Goal: Find specific page/section: Find specific page/section

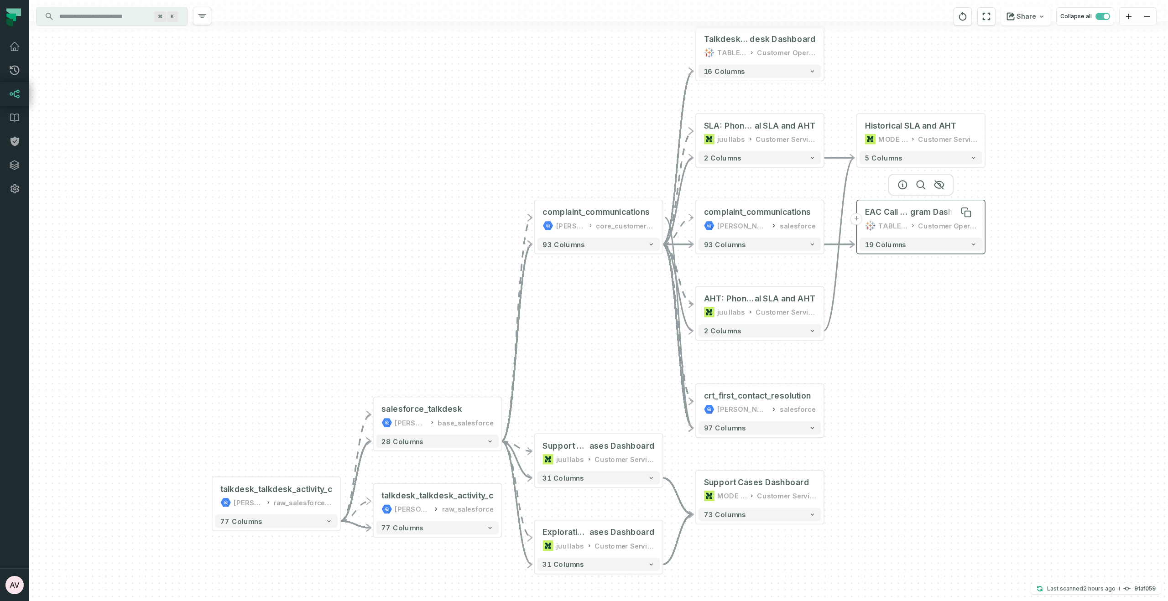
click at [933, 216] on span "gram Dashboard" at bounding box center [943, 212] width 67 height 10
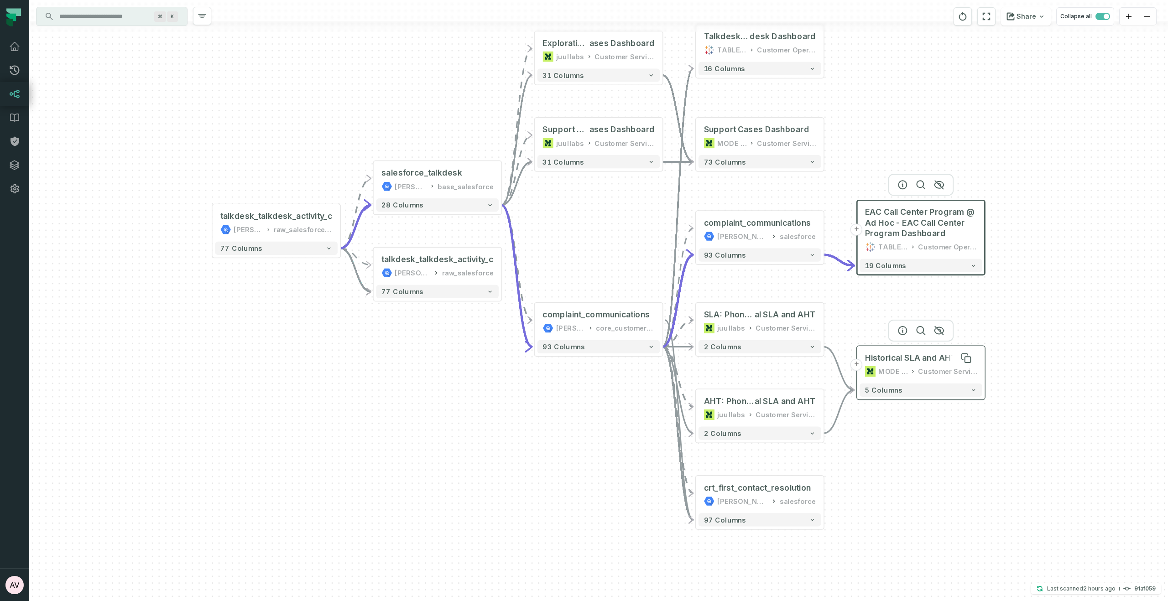
click at [921, 363] on div "Historical SLA and AHT" at bounding box center [911, 358] width 92 height 10
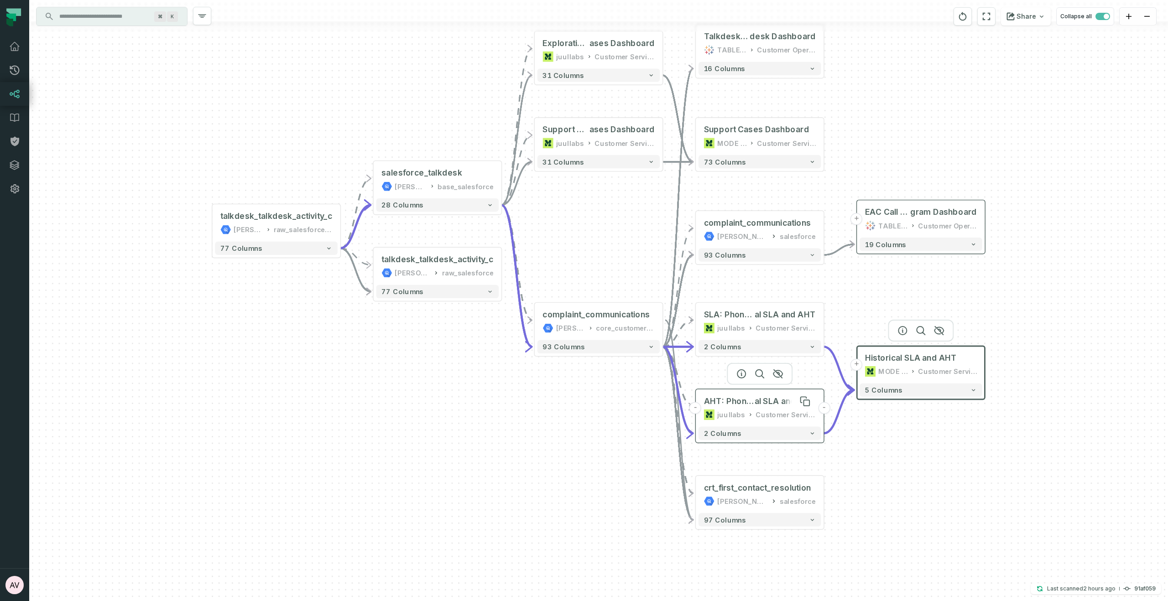
click at [776, 404] on span "al SLA and AHT" at bounding box center [784, 401] width 61 height 10
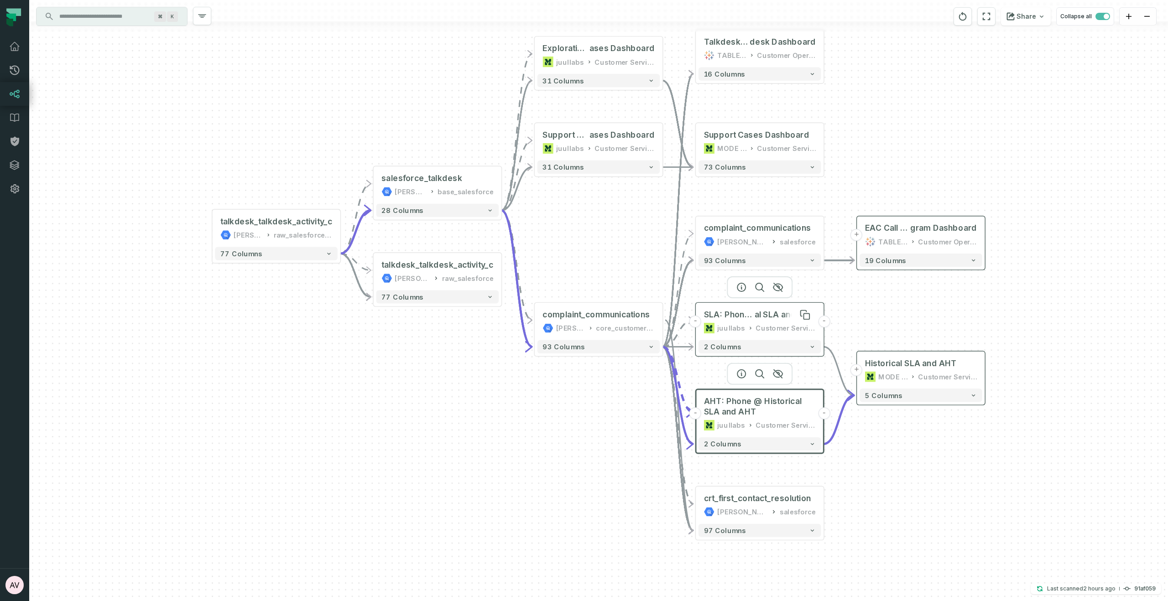
click at [771, 314] on span "al SLA and AHT" at bounding box center [784, 315] width 61 height 10
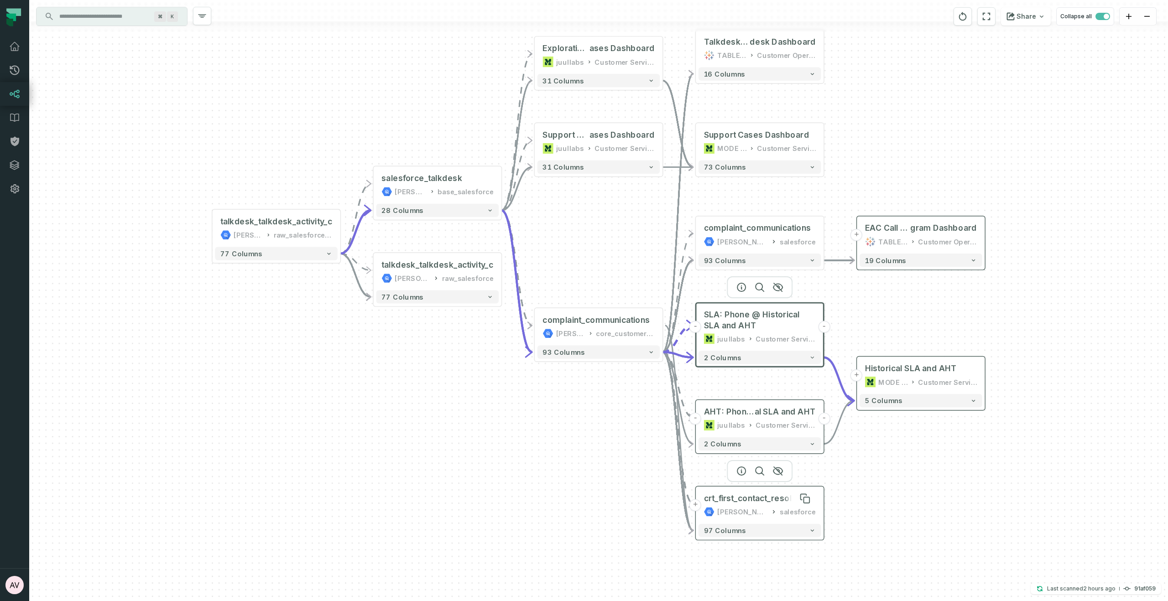
click at [793, 499] on div "crt_first_contact_resolution" at bounding box center [757, 499] width 107 height 10
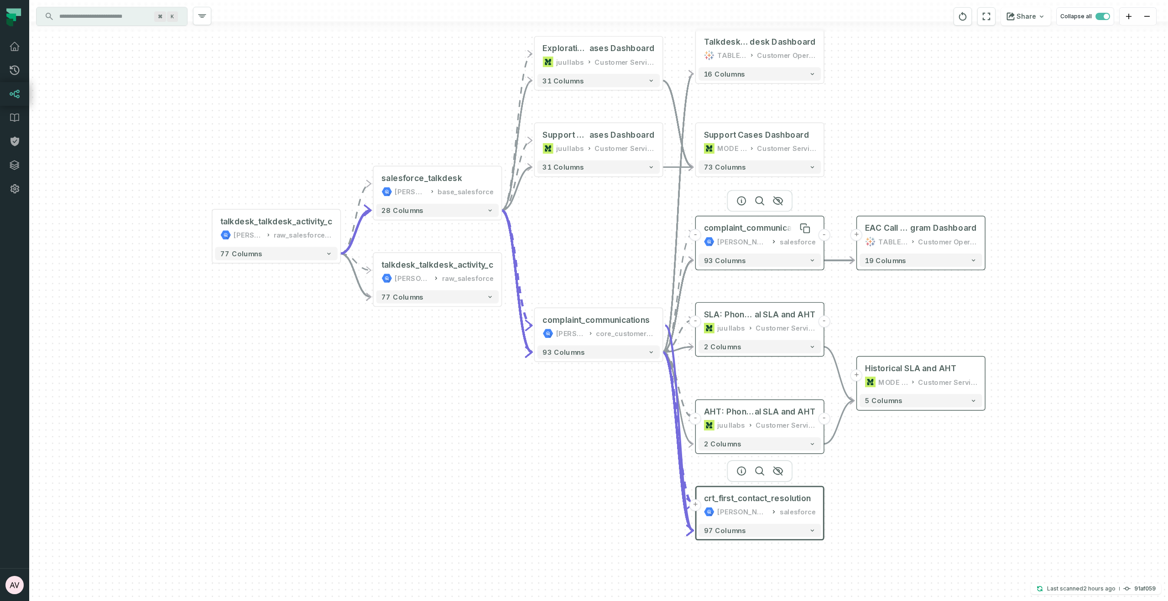
click at [774, 229] on div "complaint_communications" at bounding box center [757, 228] width 107 height 10
click at [768, 146] on div "Customer Service Ops" at bounding box center [786, 148] width 59 height 10
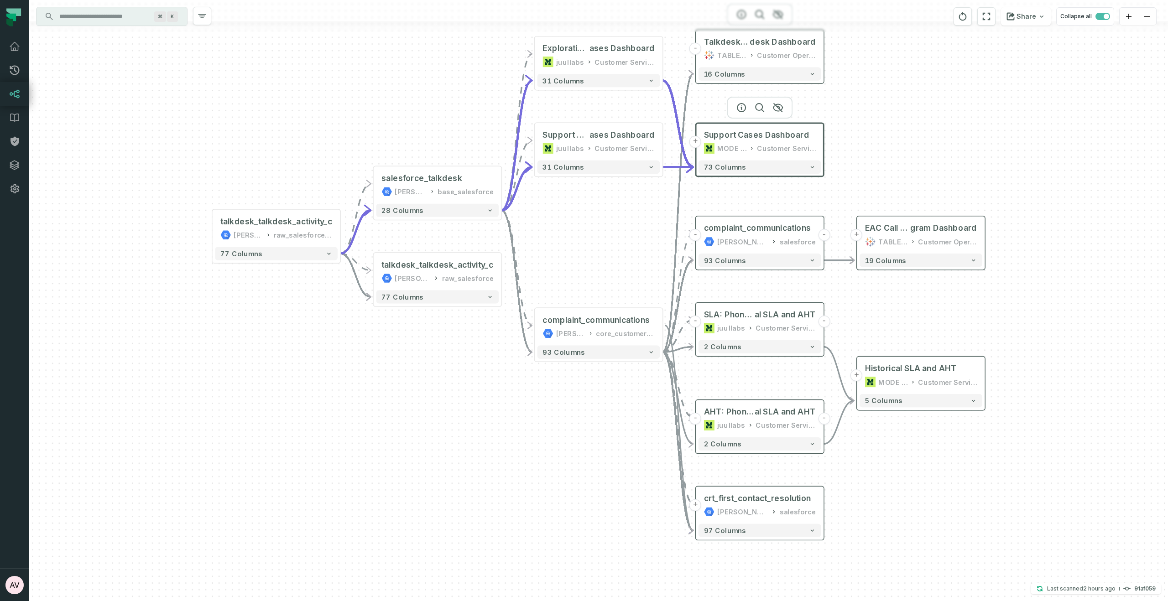
click at [763, 50] on div "Customer Operations Sandbox" at bounding box center [786, 55] width 59 height 10
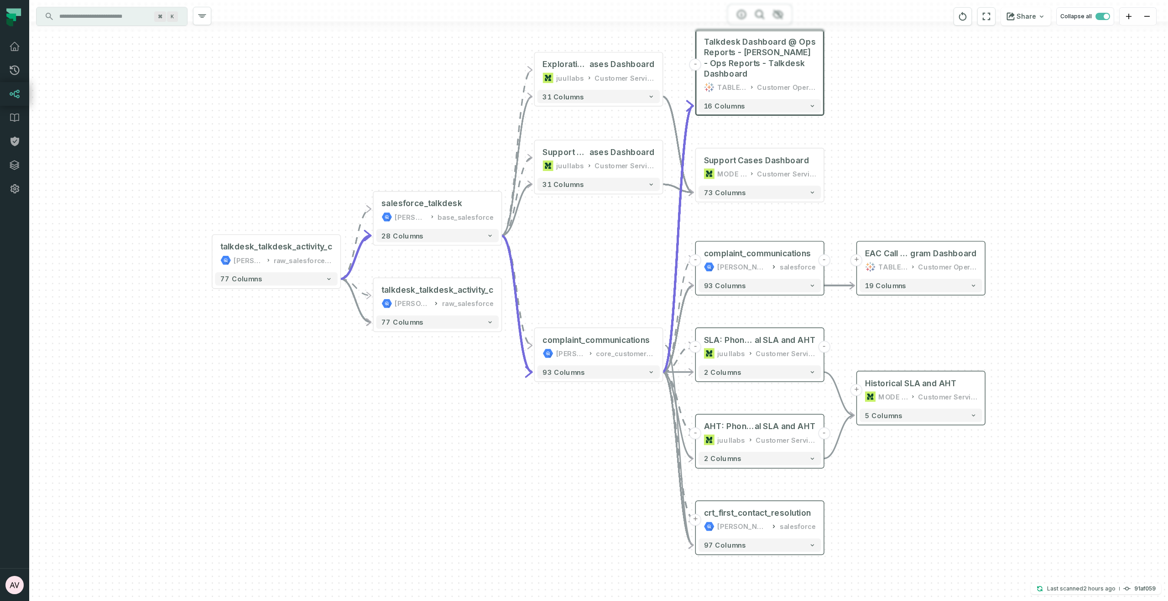
click at [955, 103] on div "+ salesforce_talkdesk [PERSON_NAME]-warehouse base_salesforce + 28 columns - ta…" at bounding box center [598, 300] width 1138 height 601
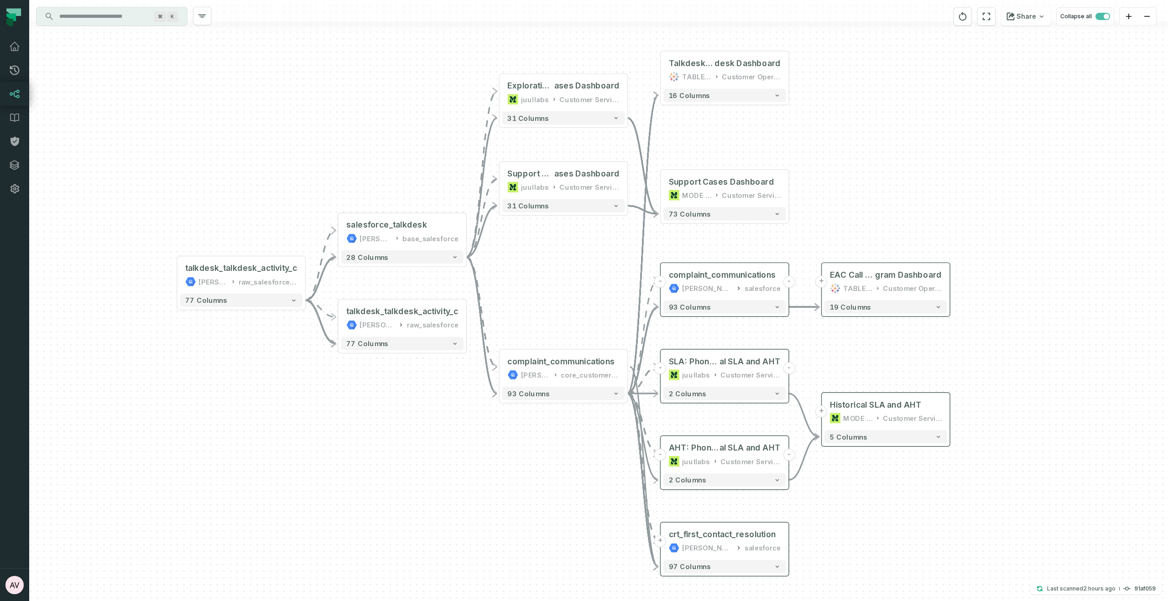
drag, startPoint x: 955, startPoint y: 103, endPoint x: 920, endPoint y: 125, distance: 41.1
click at [920, 125] on div "+ salesforce_talkdesk [PERSON_NAME]-warehouse base_salesforce + 28 columns - ta…" at bounding box center [598, 300] width 1138 height 601
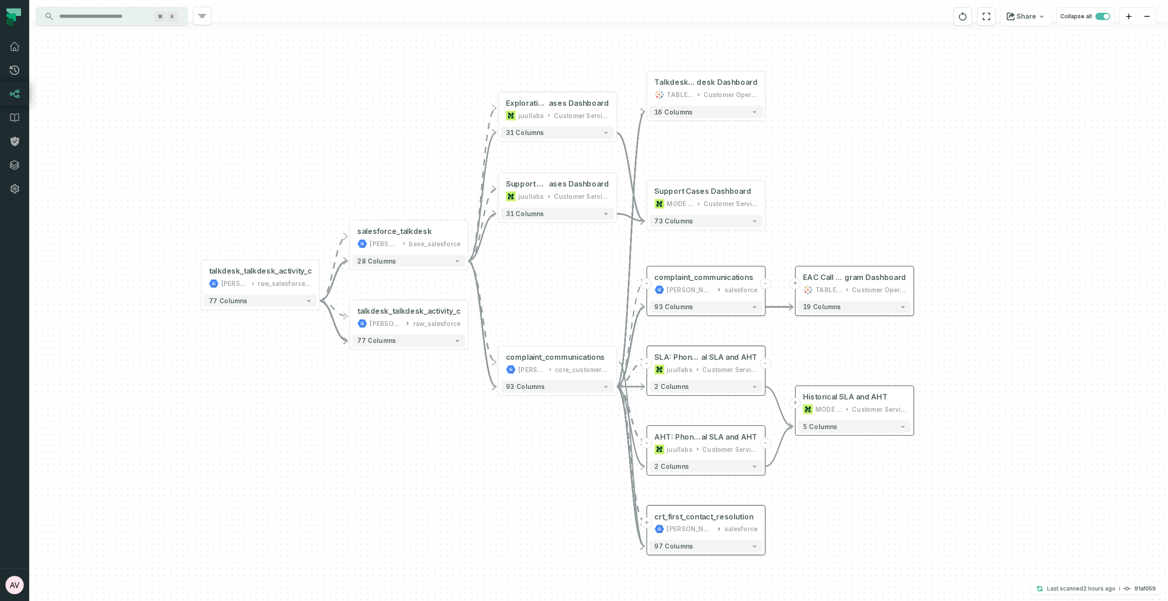
drag, startPoint x: 860, startPoint y: 255, endPoint x: 856, endPoint y: 231, distance: 23.5
click at [856, 231] on div "+ salesforce_talkdesk [PERSON_NAME]-warehouse base_salesforce + 28 columns - ta…" at bounding box center [598, 300] width 1138 height 601
click at [702, 81] on span "desk Dashboard" at bounding box center [726, 83] width 61 height 10
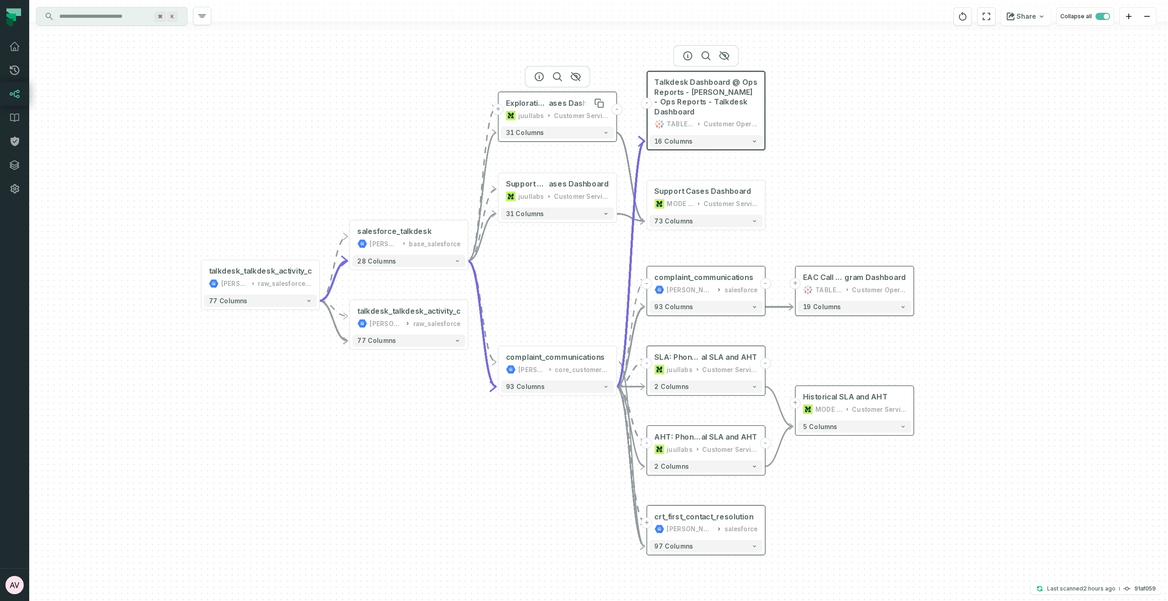
click at [572, 106] on span "ases Dashboard" at bounding box center [579, 104] width 60 height 10
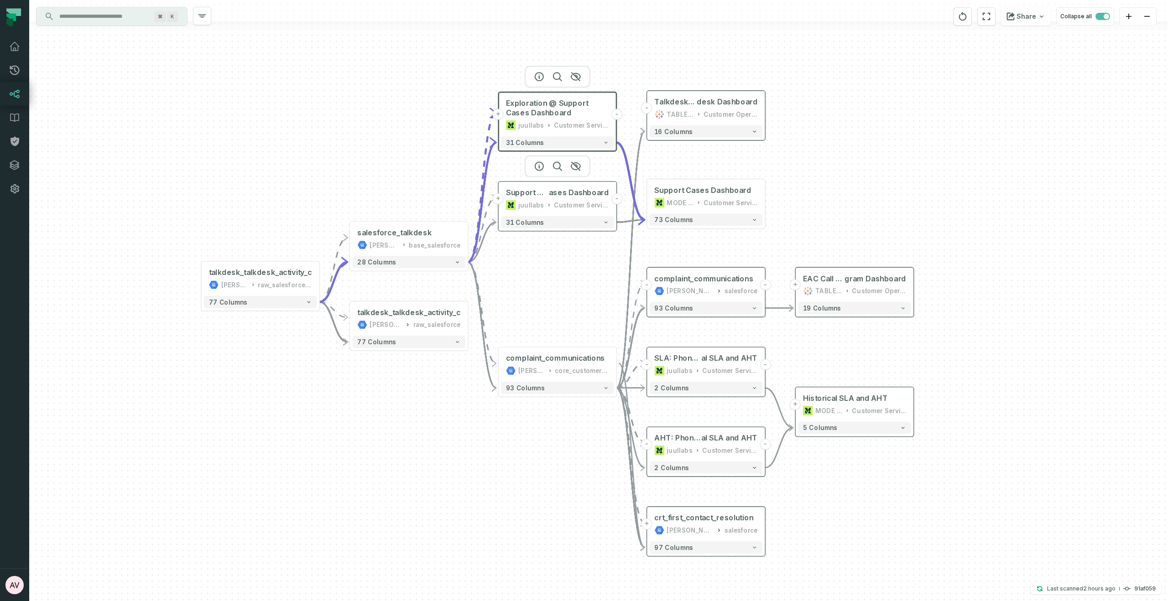
click at [556, 198] on div "Support Cases v2 @ Support C ases Dashboard juullabs Customer Service Ops" at bounding box center [557, 199] width 113 height 30
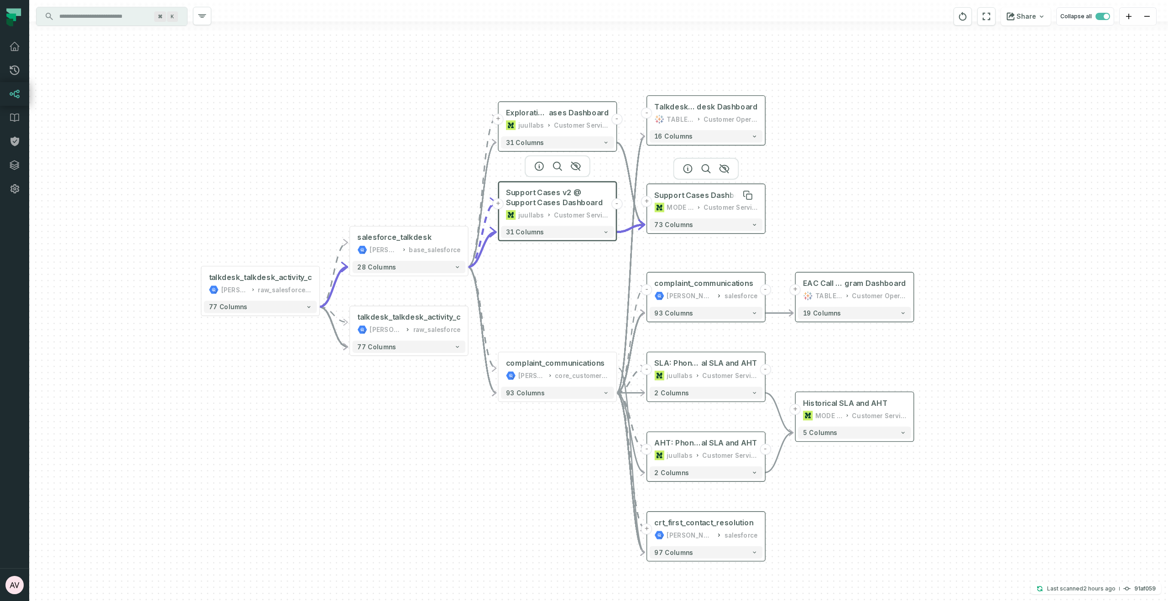
click at [701, 198] on div "Support Cases Dashboard" at bounding box center [702, 195] width 97 height 10
click at [881, 216] on div "+ salesforce_talkdesk [PERSON_NAME]-warehouse base_salesforce + 28 columns - ta…" at bounding box center [598, 300] width 1138 height 601
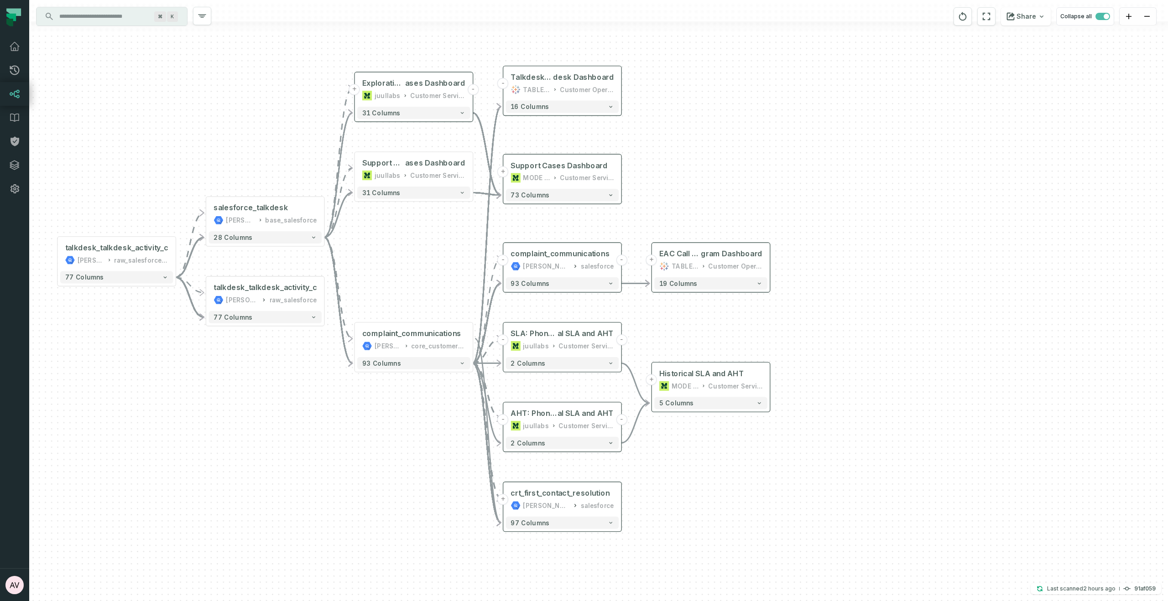
drag, startPoint x: 859, startPoint y: 178, endPoint x: 706, endPoint y: 152, distance: 155.4
click at [706, 152] on div "+ salesforce_talkdesk [PERSON_NAME]-warehouse base_salesforce + 28 columns - ta…" at bounding box center [598, 300] width 1138 height 601
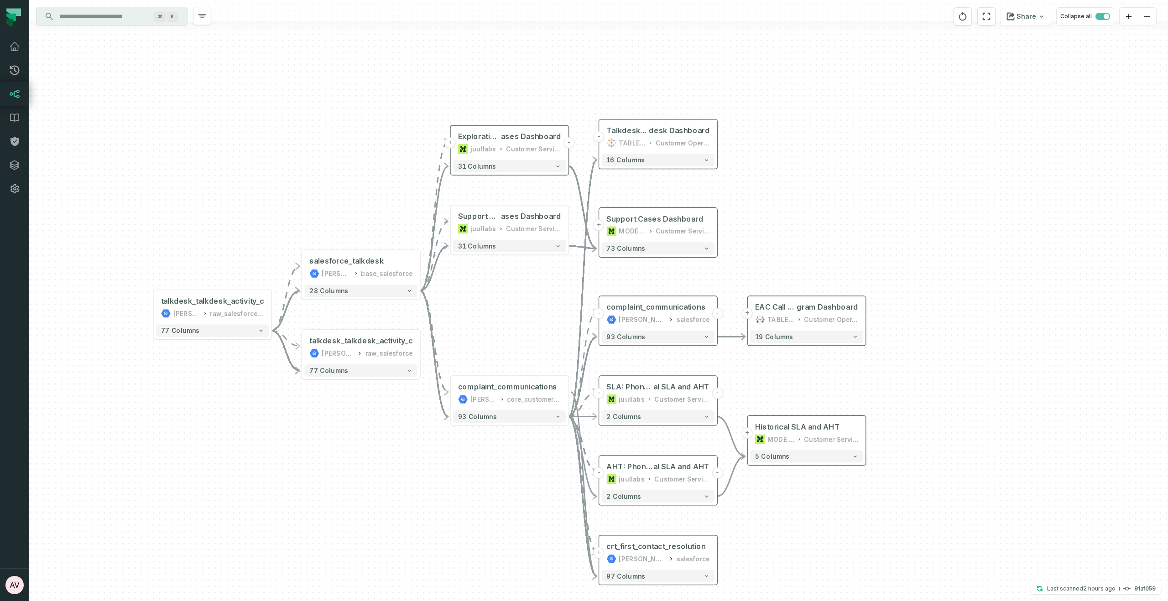
drag, startPoint x: 674, startPoint y: 171, endPoint x: 795, endPoint y: 224, distance: 131.7
click at [795, 224] on div "+ salesforce_talkdesk [PERSON_NAME]-warehouse base_salesforce + 28 columns - ta…" at bounding box center [598, 300] width 1138 height 601
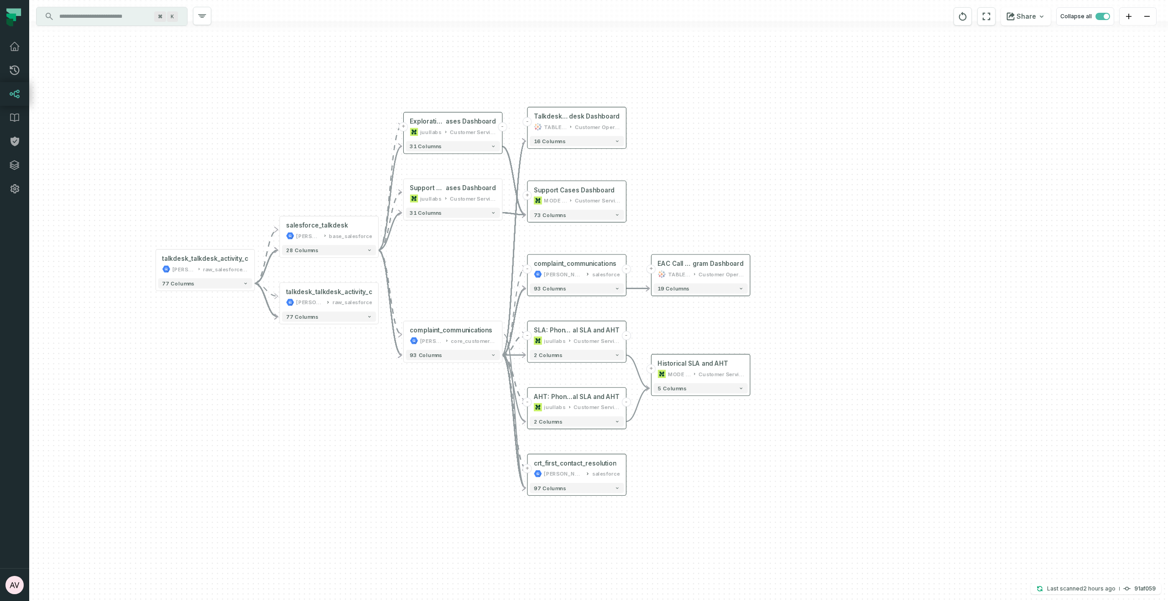
drag, startPoint x: 762, startPoint y: 221, endPoint x: 645, endPoint y: 180, distance: 123.3
click at [645, 180] on div "+ salesforce_talkdesk [PERSON_NAME]-warehouse base_salesforce + 28 columns - ta…" at bounding box center [598, 300] width 1138 height 601
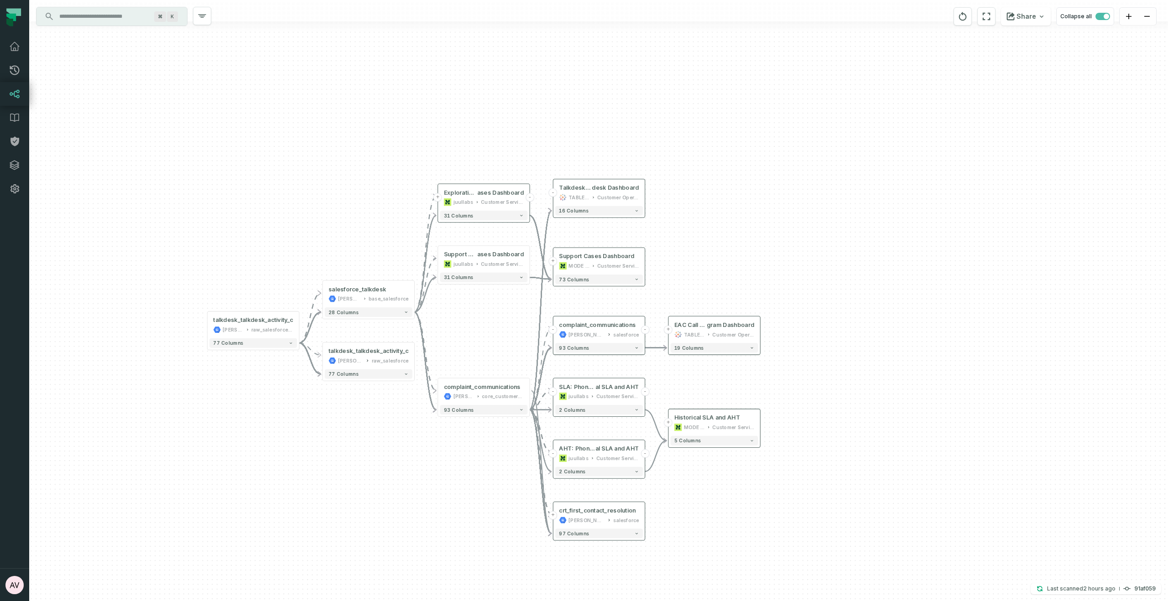
drag, startPoint x: 693, startPoint y: 198, endPoint x: 724, endPoint y: 261, distance: 70.8
click at [722, 265] on div "+ salesforce_talkdesk [PERSON_NAME]-warehouse base_salesforce + 28 columns - ta…" at bounding box center [598, 300] width 1138 height 601
click at [853, 256] on div "+ salesforce_talkdesk [PERSON_NAME]-warehouse base_salesforce + 28 columns - ta…" at bounding box center [598, 300] width 1138 height 601
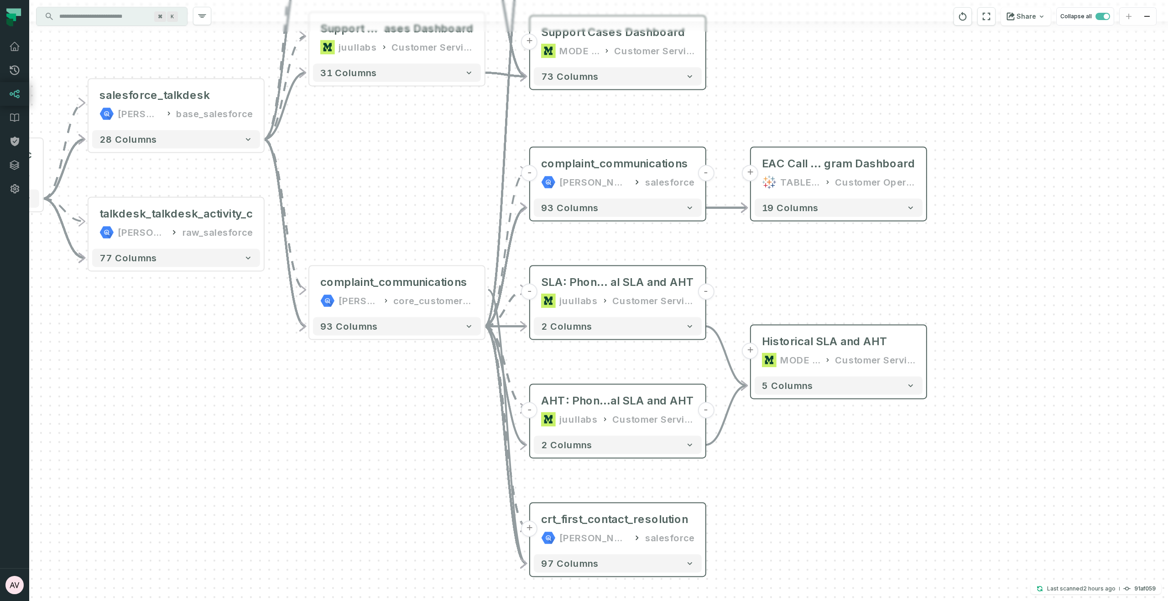
drag, startPoint x: 755, startPoint y: 284, endPoint x: 758, endPoint y: 119, distance: 164.7
click at [758, 119] on div "+ salesforce_talkdesk [PERSON_NAME]-warehouse base_salesforce + 28 columns - ta…" at bounding box center [598, 300] width 1138 height 601
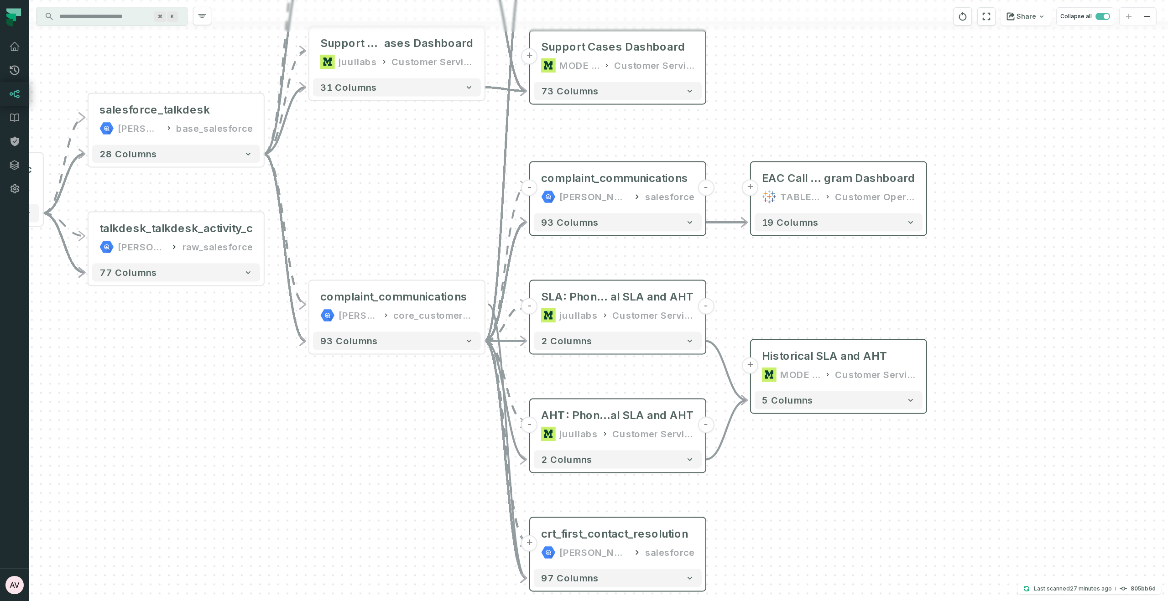
drag, startPoint x: 748, startPoint y: 111, endPoint x: 740, endPoint y: 171, distance: 60.3
click at [740, 171] on div "+ salesforce_talkdesk [PERSON_NAME]-warehouse base_salesforce + 28 columns - ta…" at bounding box center [598, 300] width 1138 height 601
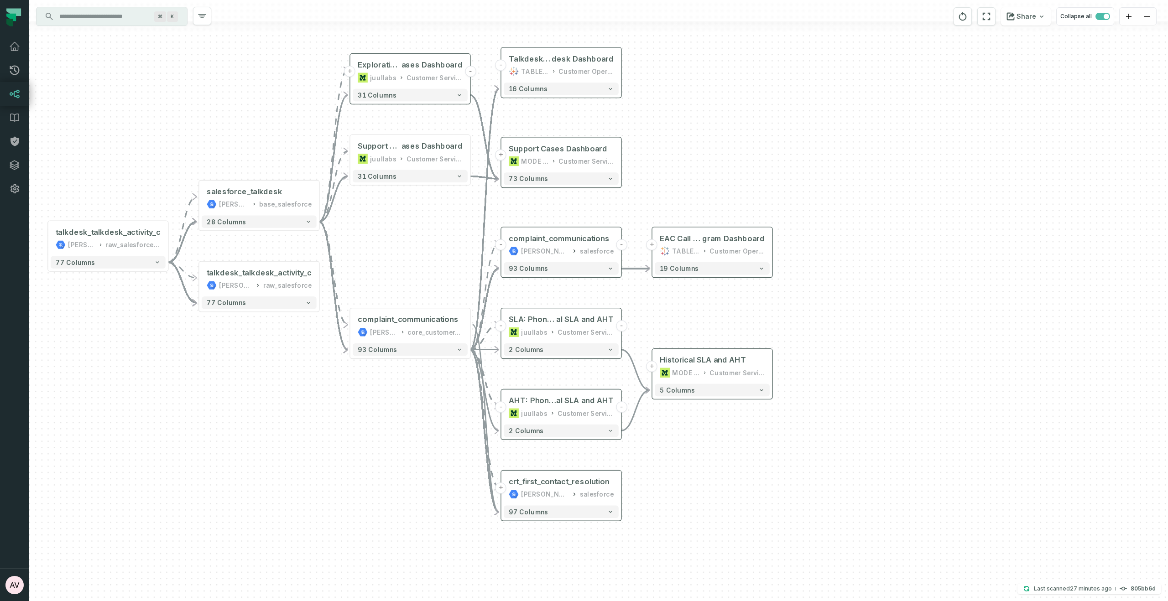
drag, startPoint x: 743, startPoint y: 150, endPoint x: 653, endPoint y: 178, distance: 95.1
click at [653, 178] on div "+ salesforce_talkdesk [PERSON_NAME]-warehouse base_salesforce + 28 columns - ta…" at bounding box center [598, 300] width 1138 height 601
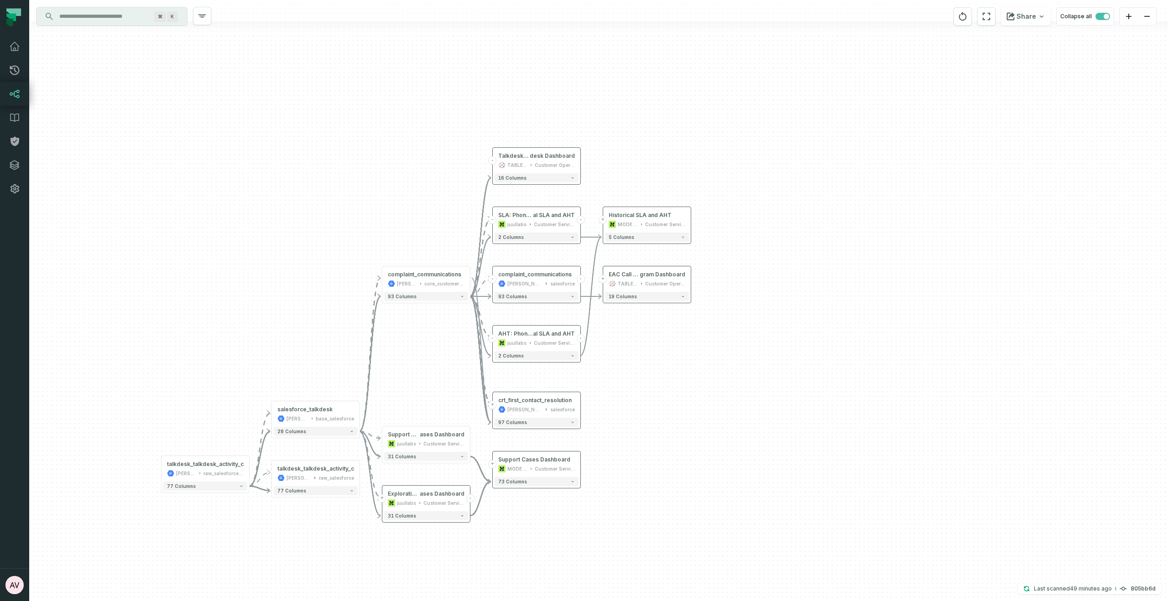
drag, startPoint x: 649, startPoint y: 284, endPoint x: 689, endPoint y: 410, distance: 132.0
click at [689, 410] on div "+ salesforce_talkdesk [PERSON_NAME]-warehouse base_salesforce + 28 columns - ta…" at bounding box center [598, 300] width 1138 height 601
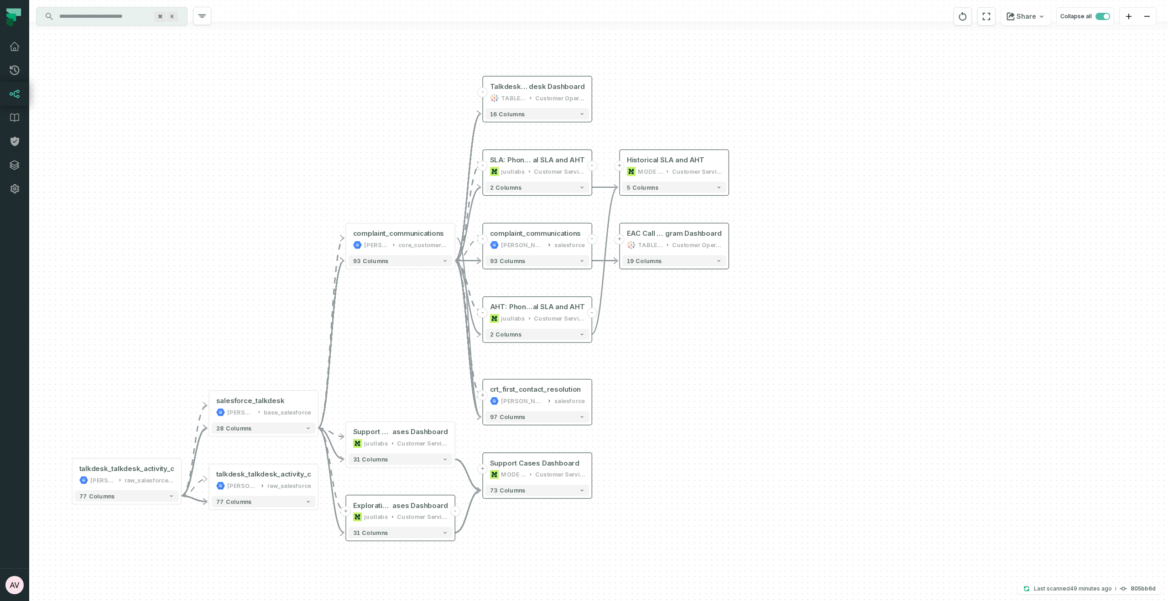
drag, startPoint x: 681, startPoint y: 410, endPoint x: 716, endPoint y: 401, distance: 36.5
click at [716, 401] on div "+ salesforce_talkdesk [PERSON_NAME]-warehouse base_salesforce + 28 columns - ta…" at bounding box center [598, 300] width 1138 height 601
